Goal: Information Seeking & Learning: Understand process/instructions

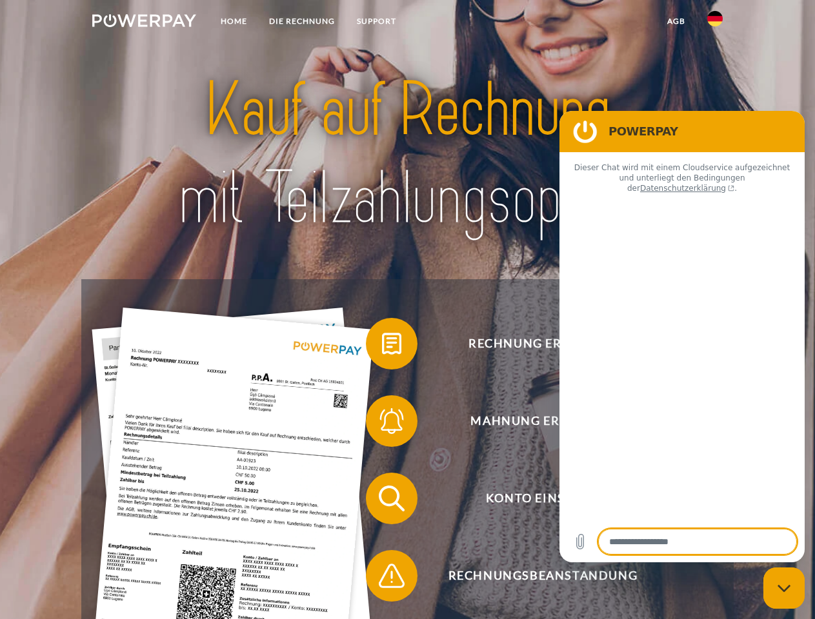
type textarea "*"
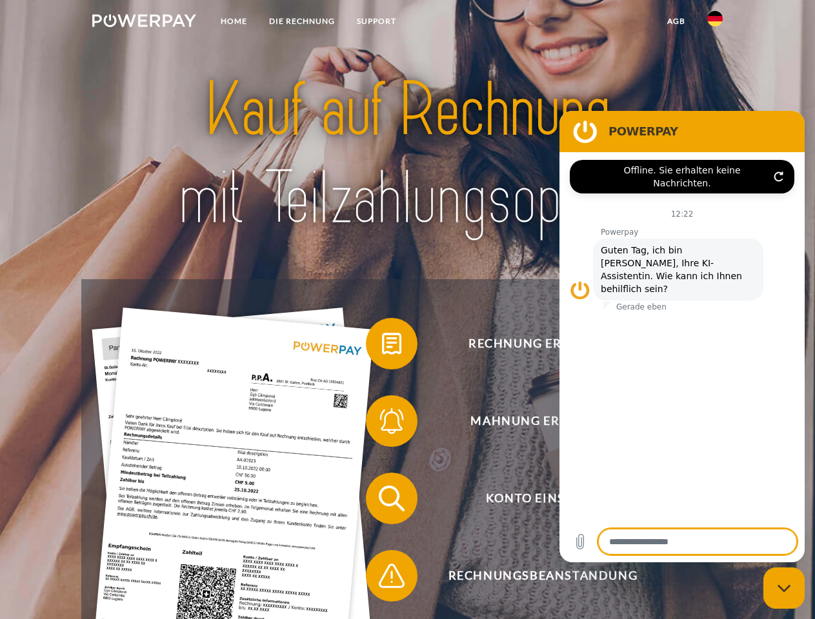
click at [144, 23] on img at bounding box center [144, 20] width 104 height 13
click at [715, 23] on img at bounding box center [714, 18] width 15 height 15
click at [675, 21] on link "agb" at bounding box center [676, 21] width 40 height 23
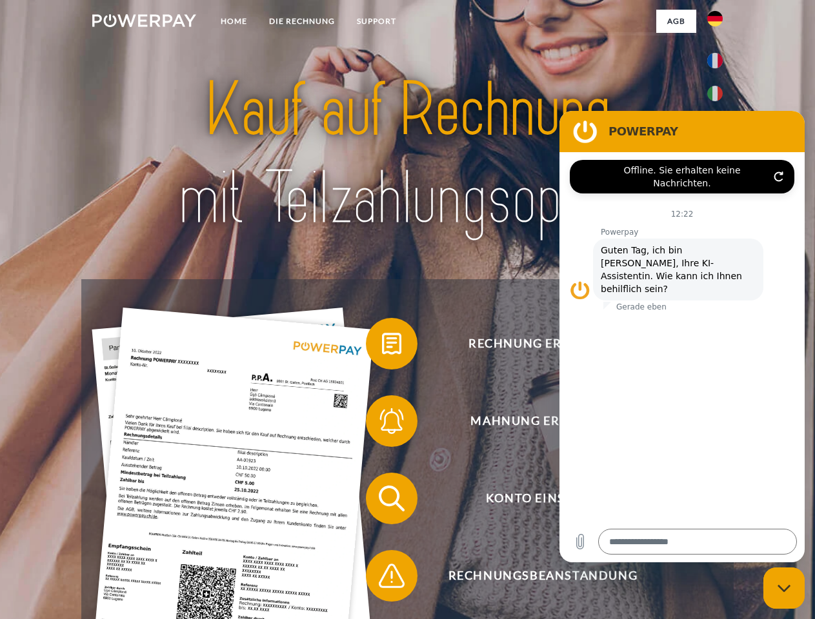
click at [382, 346] on span at bounding box center [372, 344] width 65 height 65
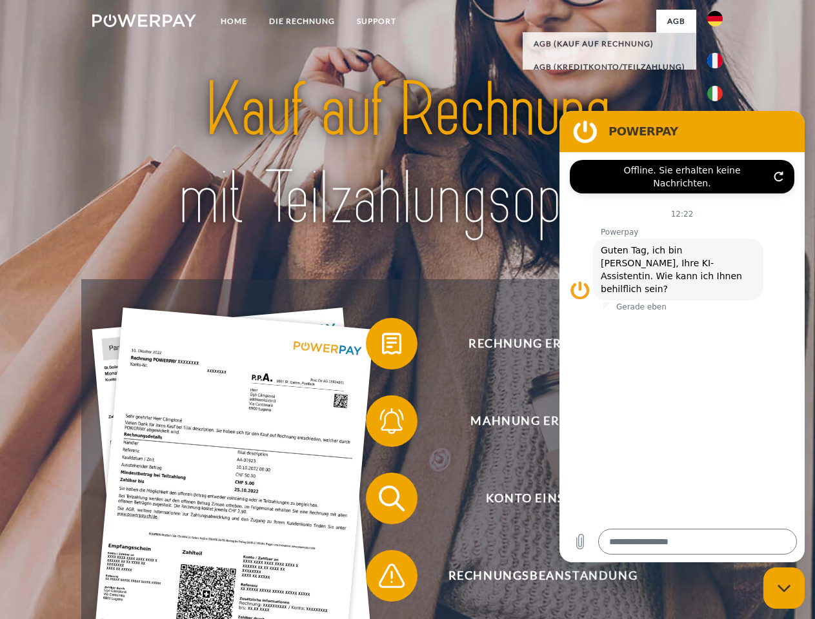
click at [382, 424] on div "Rechnung erhalten? Mahnung erhalten? Konto einsehen" at bounding box center [406, 537] width 651 height 516
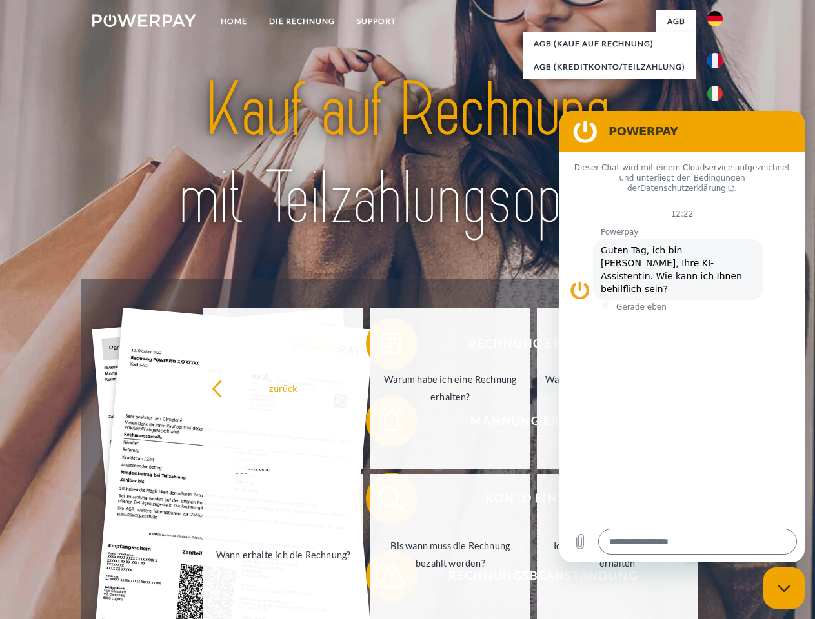
click at [382, 501] on link "Bis wann muss die Rechnung bezahlt werden?" at bounding box center [450, 554] width 161 height 161
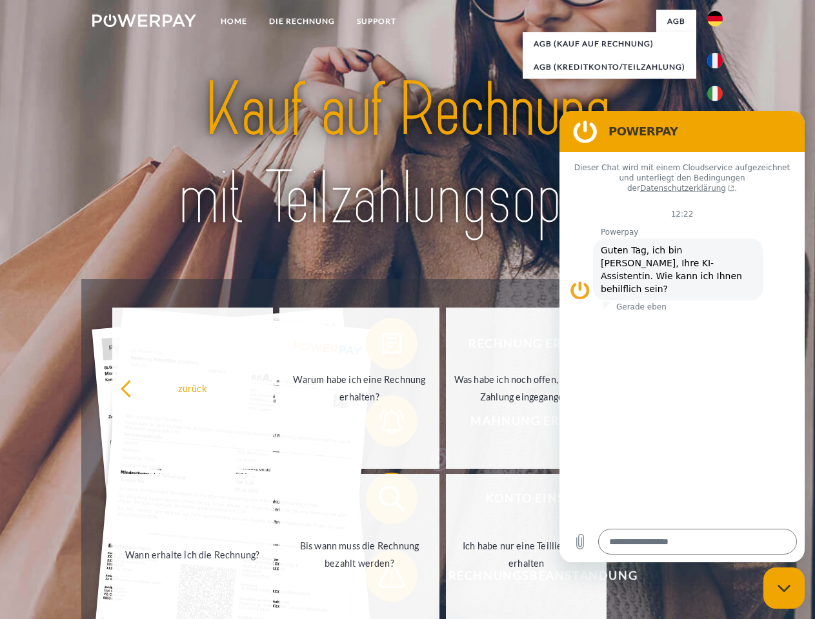
click at [382, 579] on span at bounding box center [372, 576] width 65 height 65
